Goal: Answer question/provide support: Share knowledge or assist other users

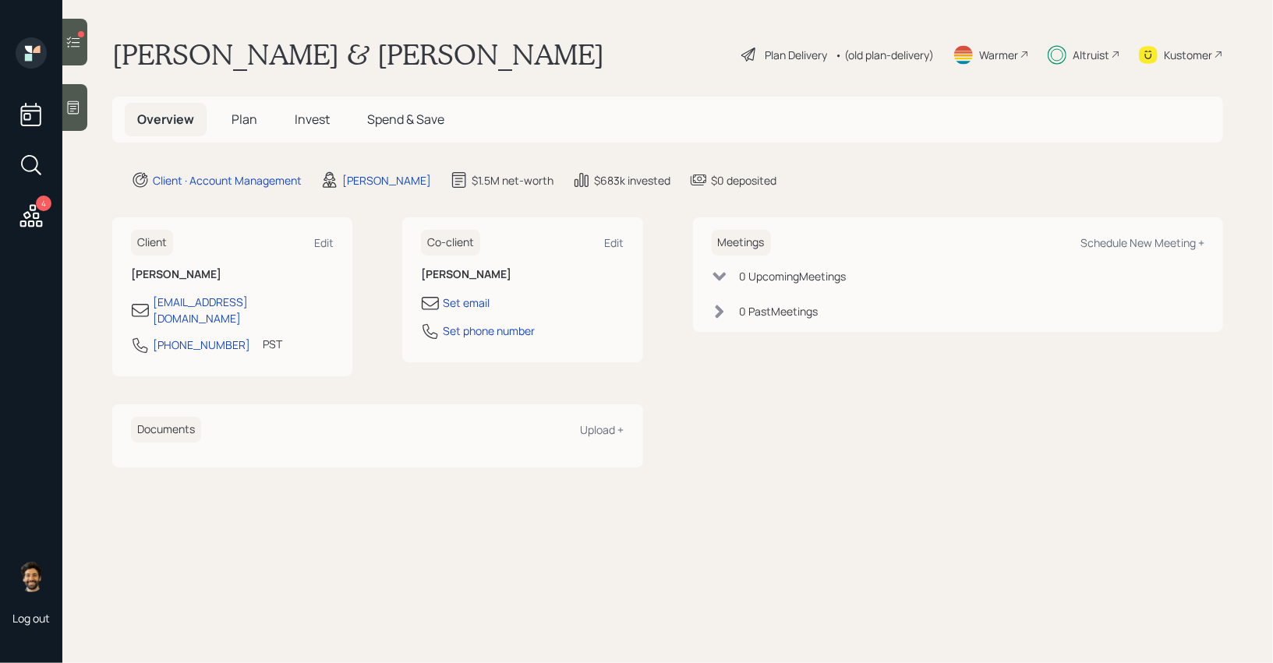
click at [80, 42] on icon at bounding box center [73, 42] width 16 height 16
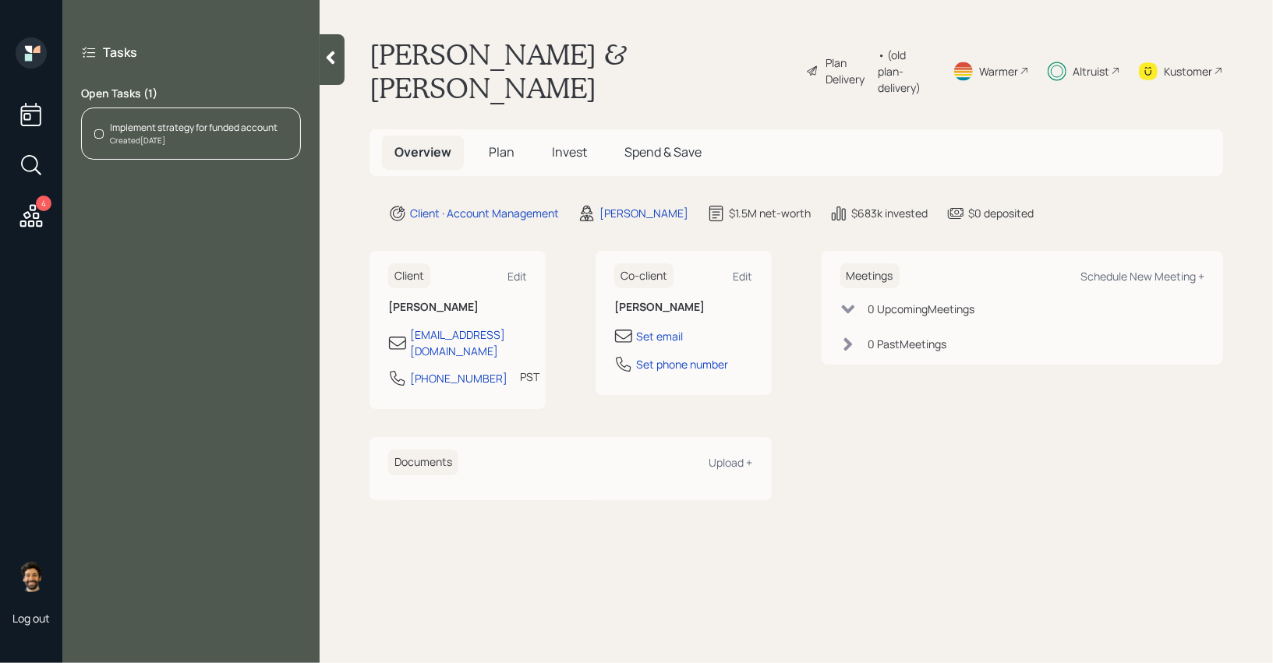
click at [236, 123] on div "Implement strategy for funded account" at bounding box center [194, 128] width 168 height 14
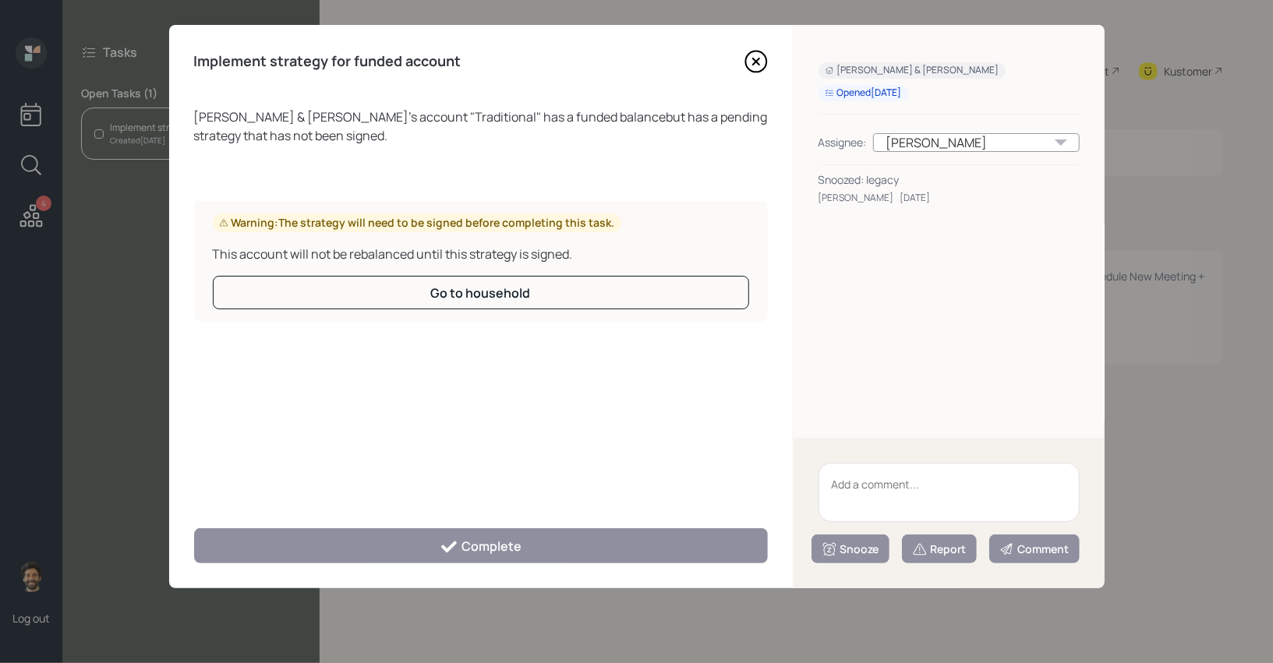
click at [866, 464] on textarea at bounding box center [948, 492] width 261 height 59
type textarea "legacy"
click at [849, 548] on div "Snooze" at bounding box center [851, 550] width 58 height 16
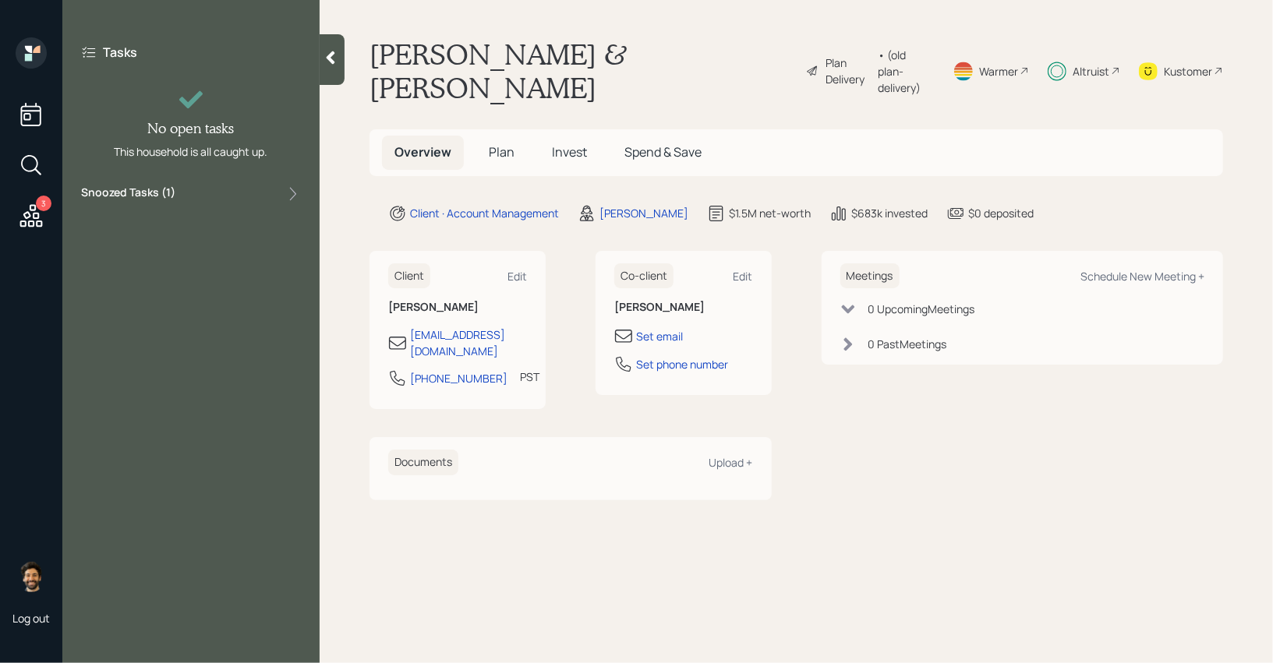
click at [33, 207] on icon at bounding box center [31, 216] width 28 height 28
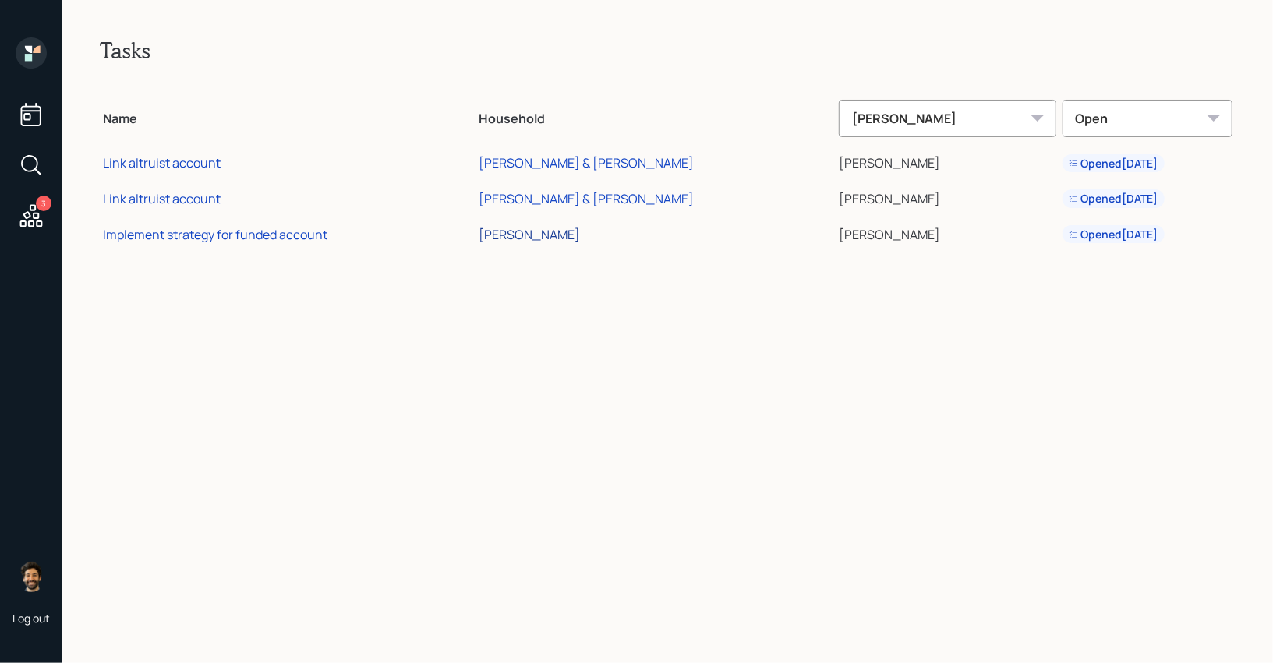
click at [570, 239] on div "[PERSON_NAME]" at bounding box center [529, 234] width 101 height 17
